Goal: Transaction & Acquisition: Subscribe to service/newsletter

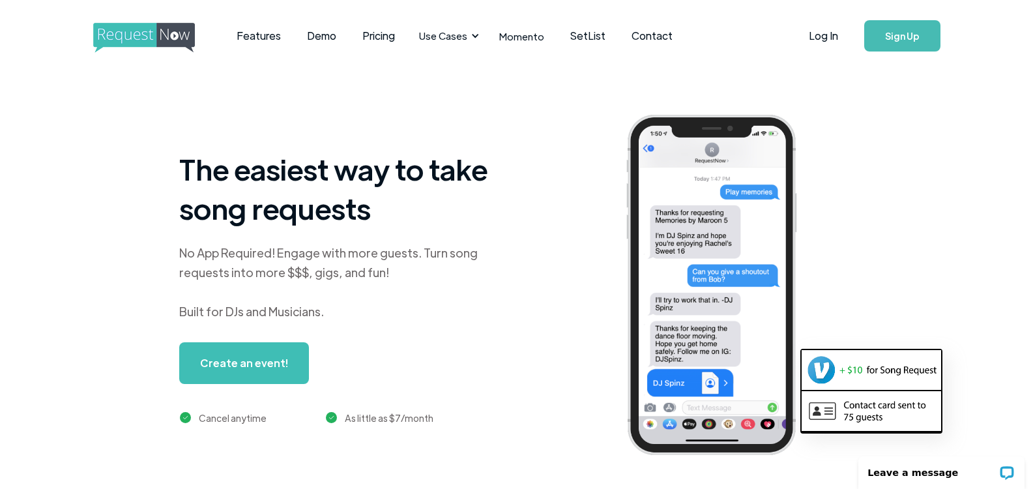
click at [104, 179] on div "The easiest way to take song requests No App Required! Engage with more guests.…" at bounding box center [554, 295] width 1031 height 447
click at [571, 35] on link "SetList" at bounding box center [587, 36] width 61 height 40
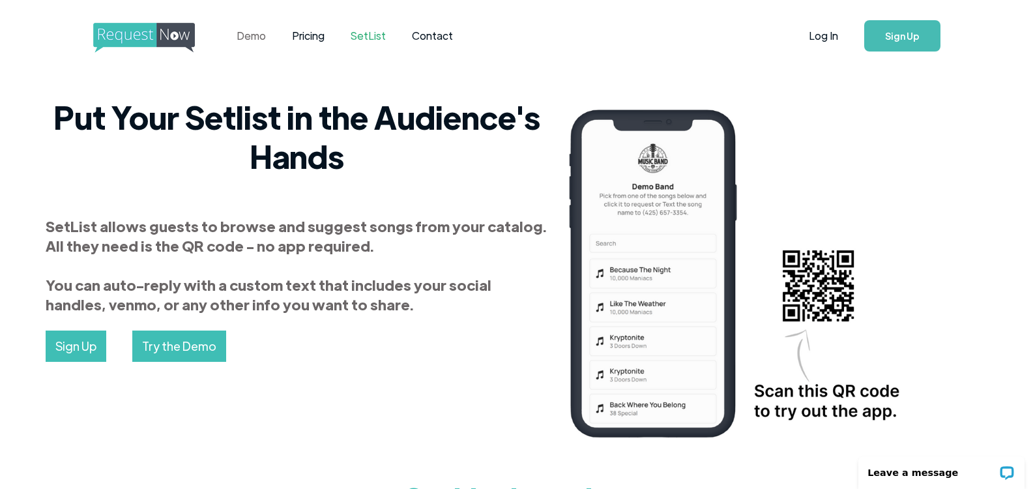
click at [241, 33] on link "Demo" at bounding box center [251, 36] width 55 height 40
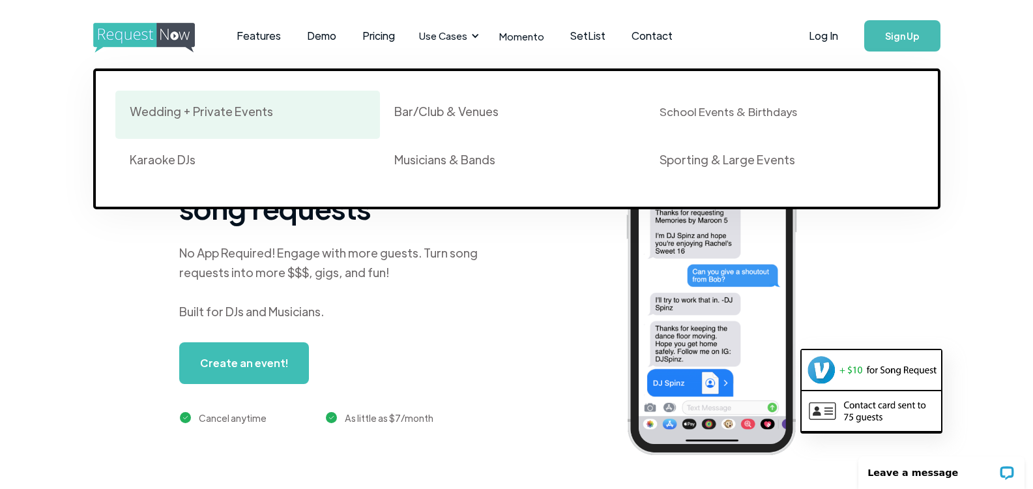
click at [233, 119] on div "Wedding + Private Events" at bounding box center [248, 115] width 237 height 22
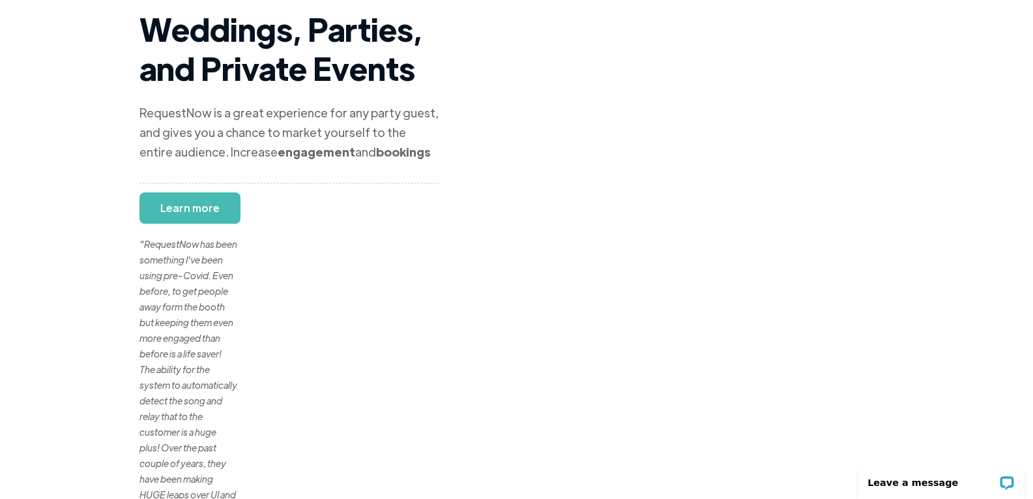
scroll to position [65, 0]
click at [202, 216] on div ""RequestNow has been something I've been using pre-Covid. Even before, to get p…" at bounding box center [188, 385] width 98 height 360
click at [205, 206] on div ""RequestNow has been something I've been using pre-Covid. Even before, to get p…" at bounding box center [188, 385] width 98 height 360
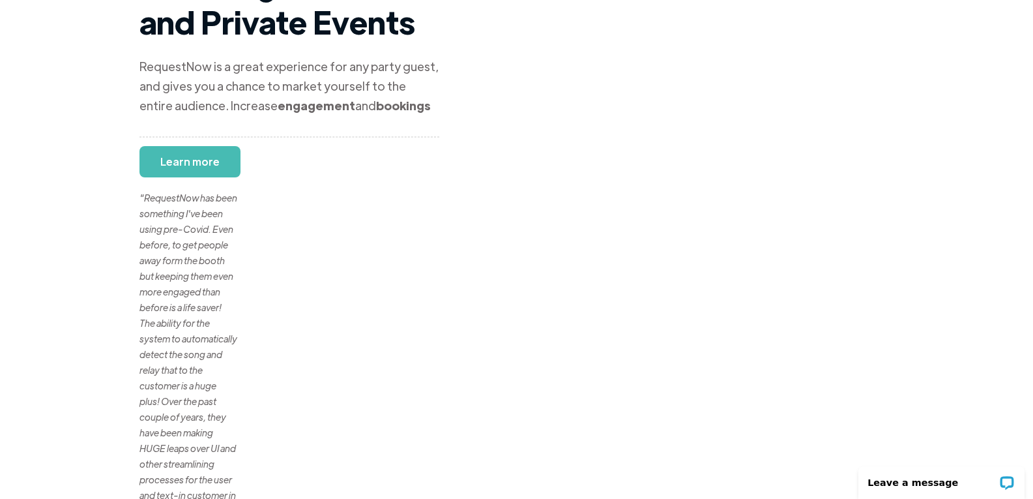
scroll to position [0, 0]
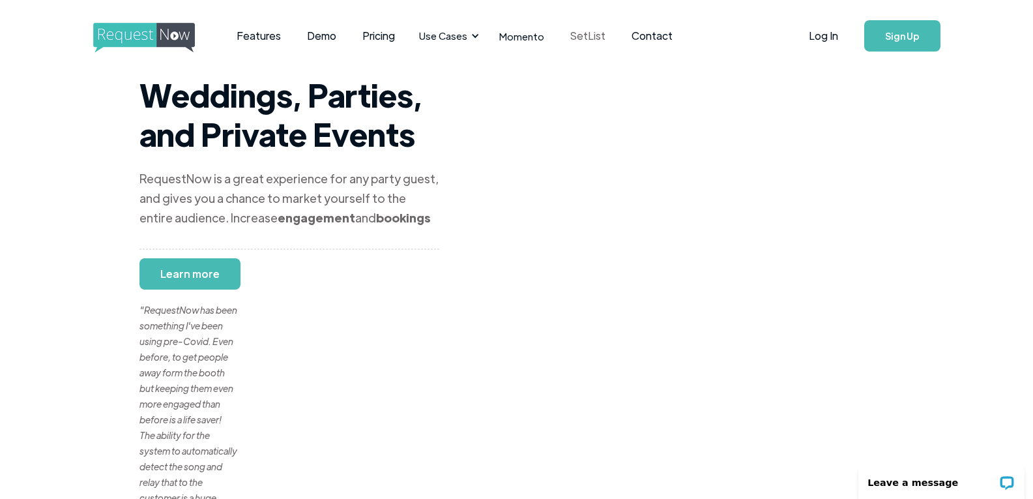
click at [570, 32] on link "SetList" at bounding box center [587, 36] width 61 height 40
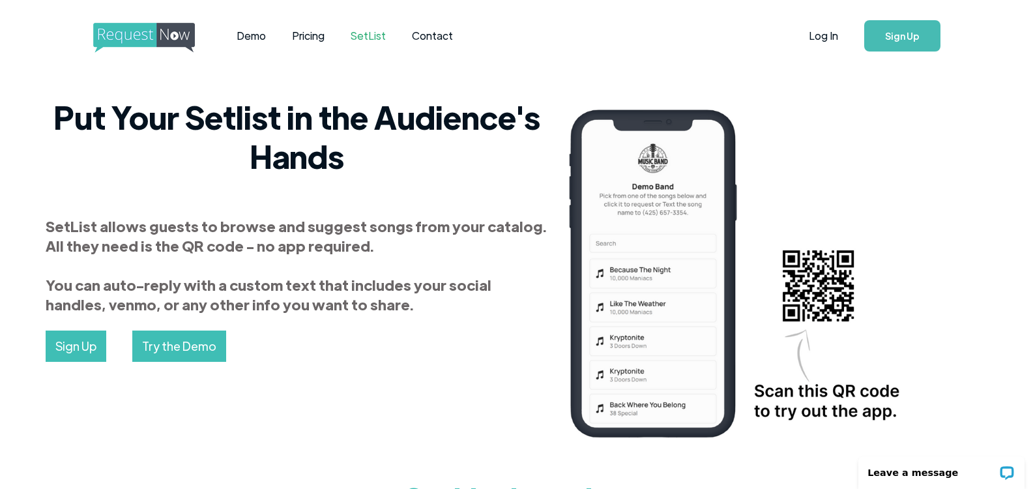
click at [922, 25] on link "Sign Up" at bounding box center [902, 35] width 76 height 31
click at [300, 38] on link "Pricing" at bounding box center [308, 36] width 59 height 40
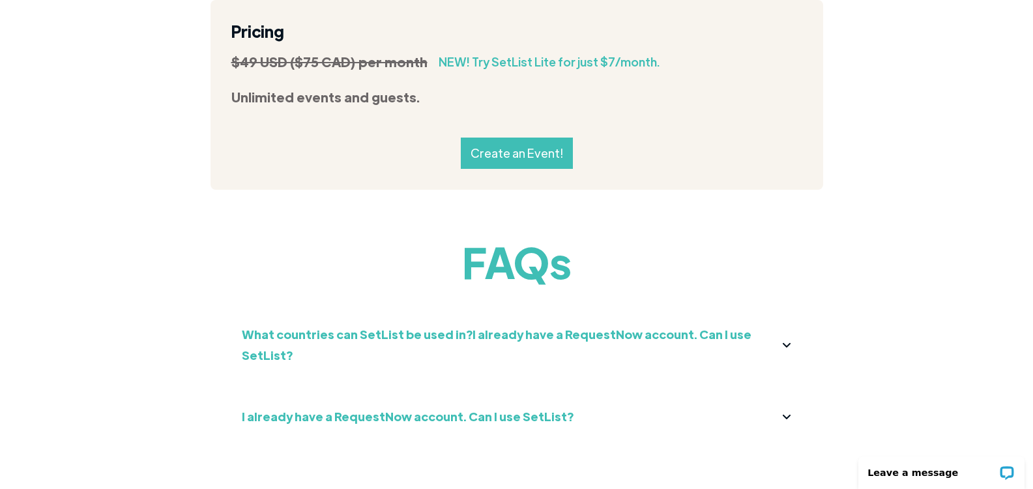
scroll to position [1467, 0]
